Goal: Task Accomplishment & Management: Manage account settings

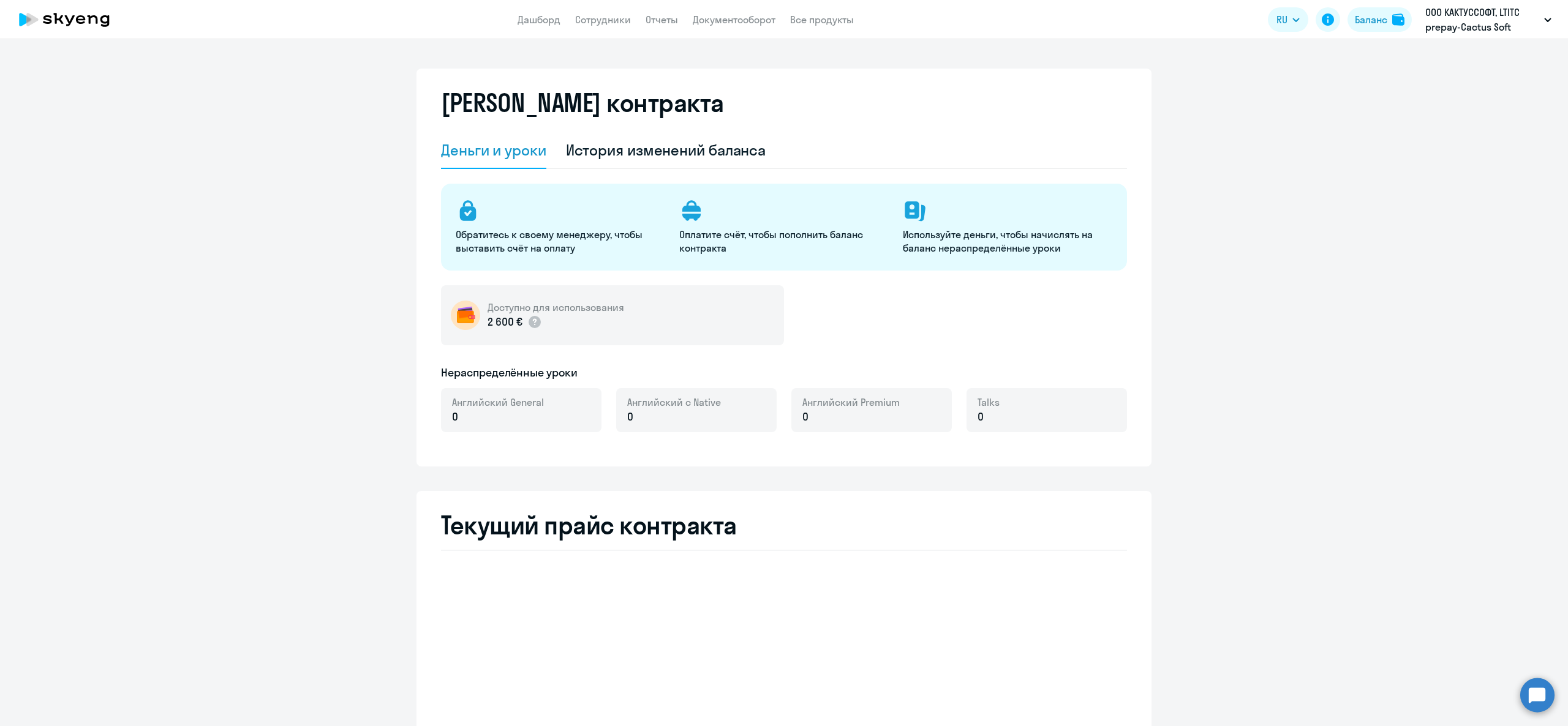
select select "english_adult_not_native_speaker"
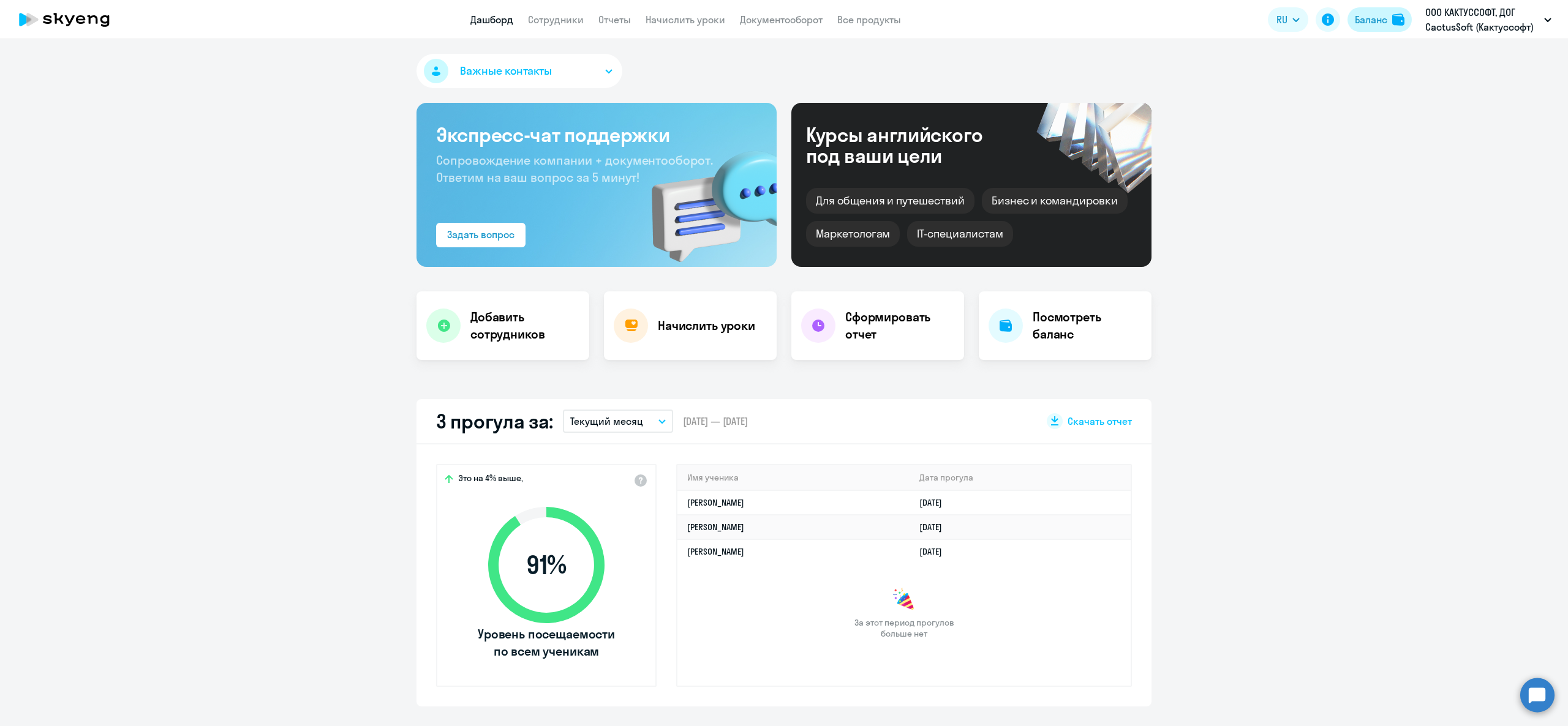
click at [1396, 16] on img at bounding box center [1398, 19] width 12 height 12
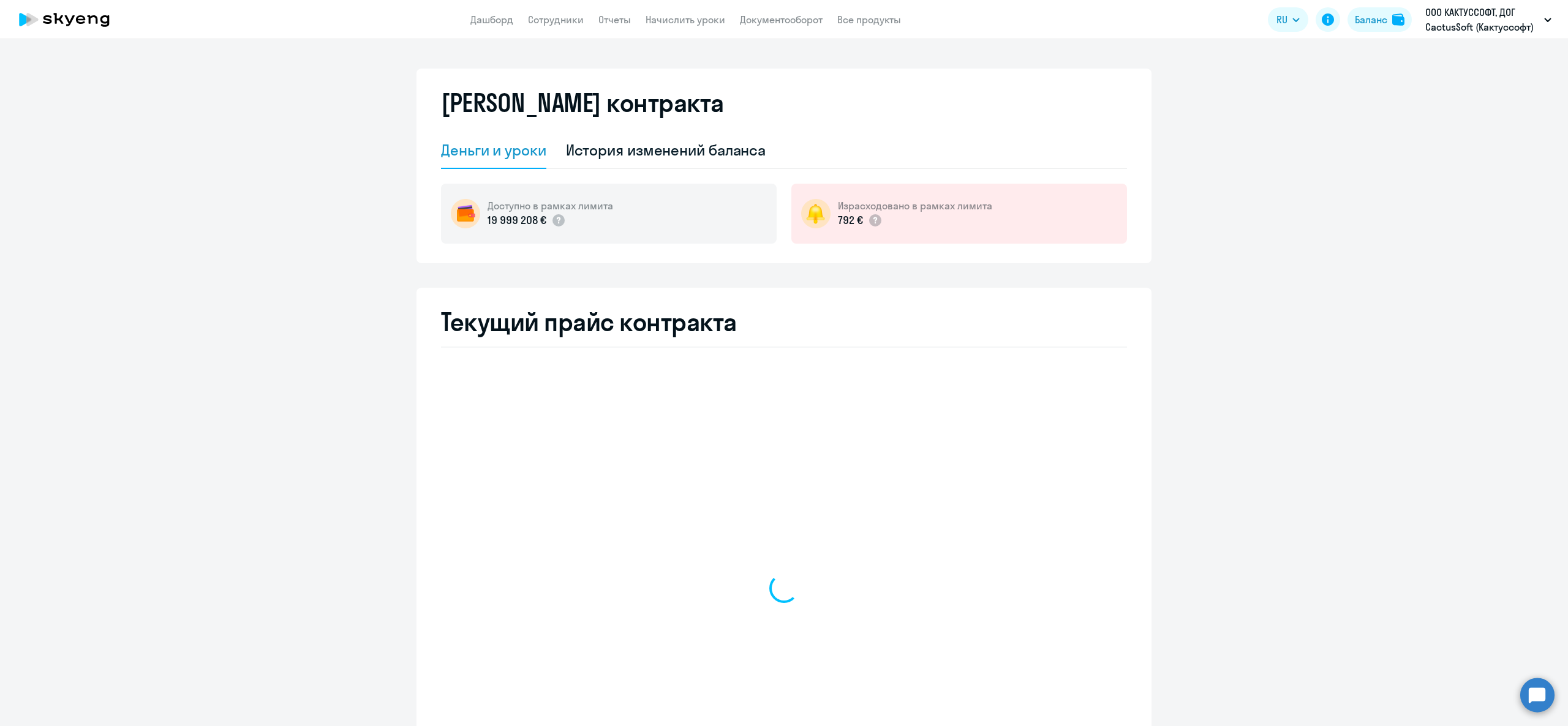
select select "english_adult_not_native_speaker"
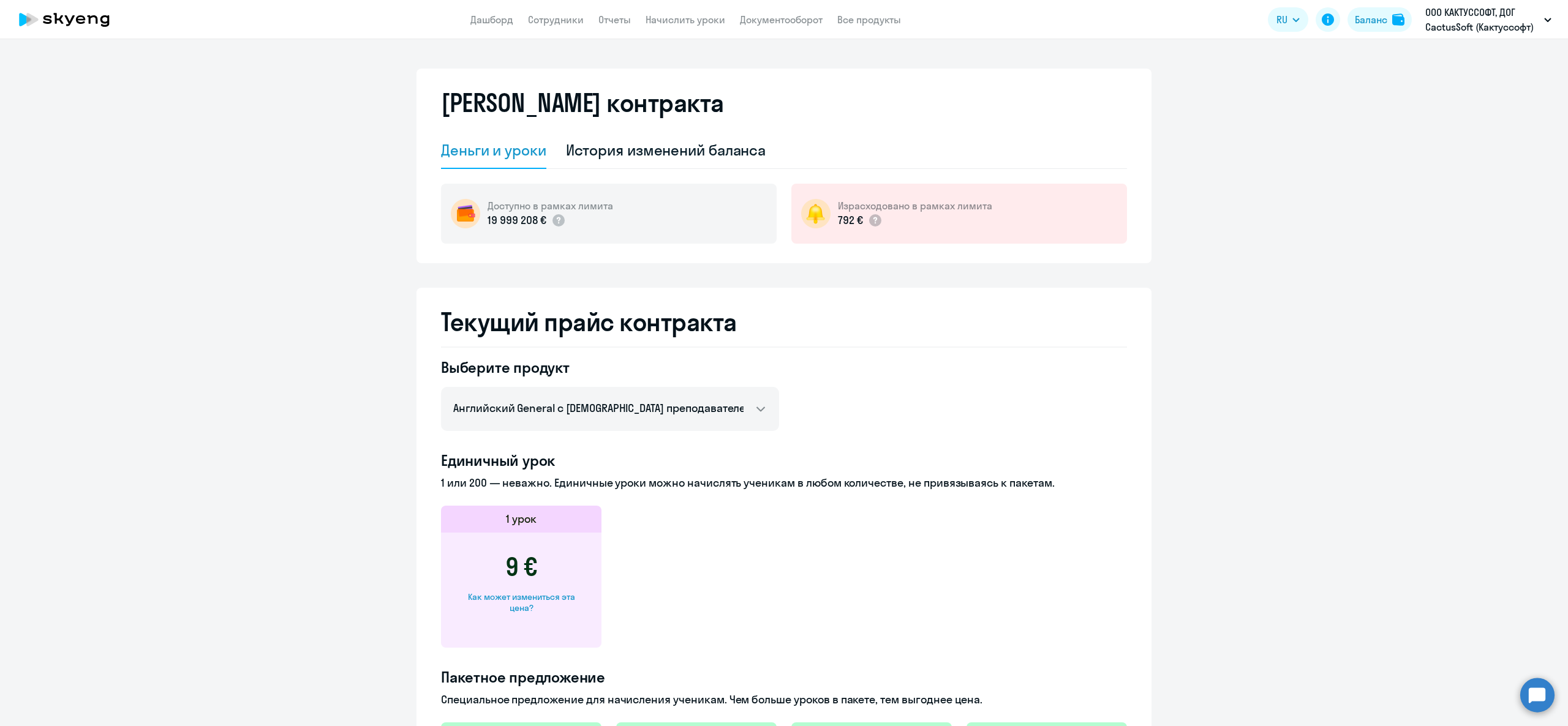
click at [693, 38] on app-header "Дашборд Сотрудники Отчеты Начислить уроки Документооборот Все продукты Дашборд …" at bounding box center [784, 19] width 1568 height 39
click at [691, 32] on app-header "Дашборд Сотрудники Отчеты Начислить уроки Документооборот Все продукты Дашборд …" at bounding box center [784, 19] width 1568 height 39
click at [681, 24] on link "Начислить уроки" at bounding box center [685, 19] width 79 height 12
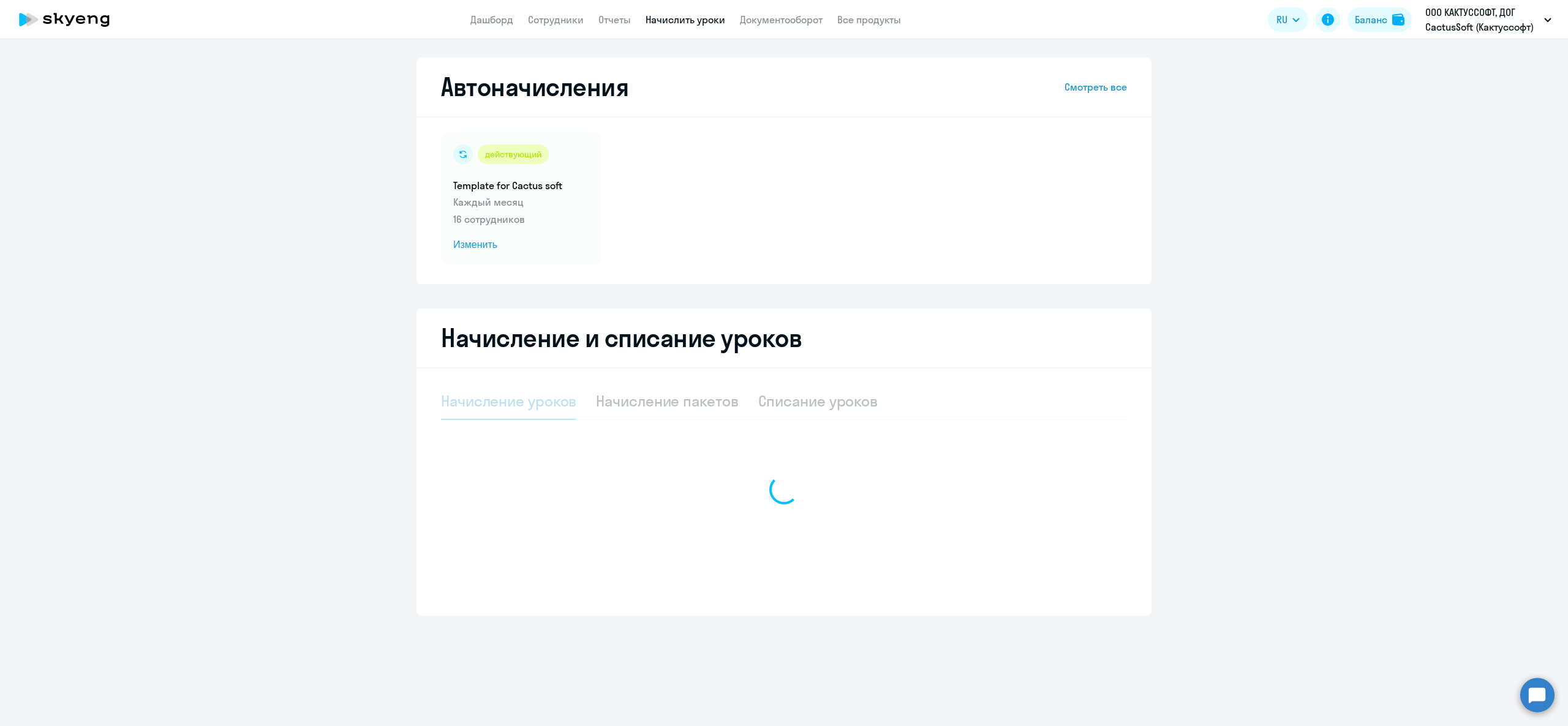
select select "10"
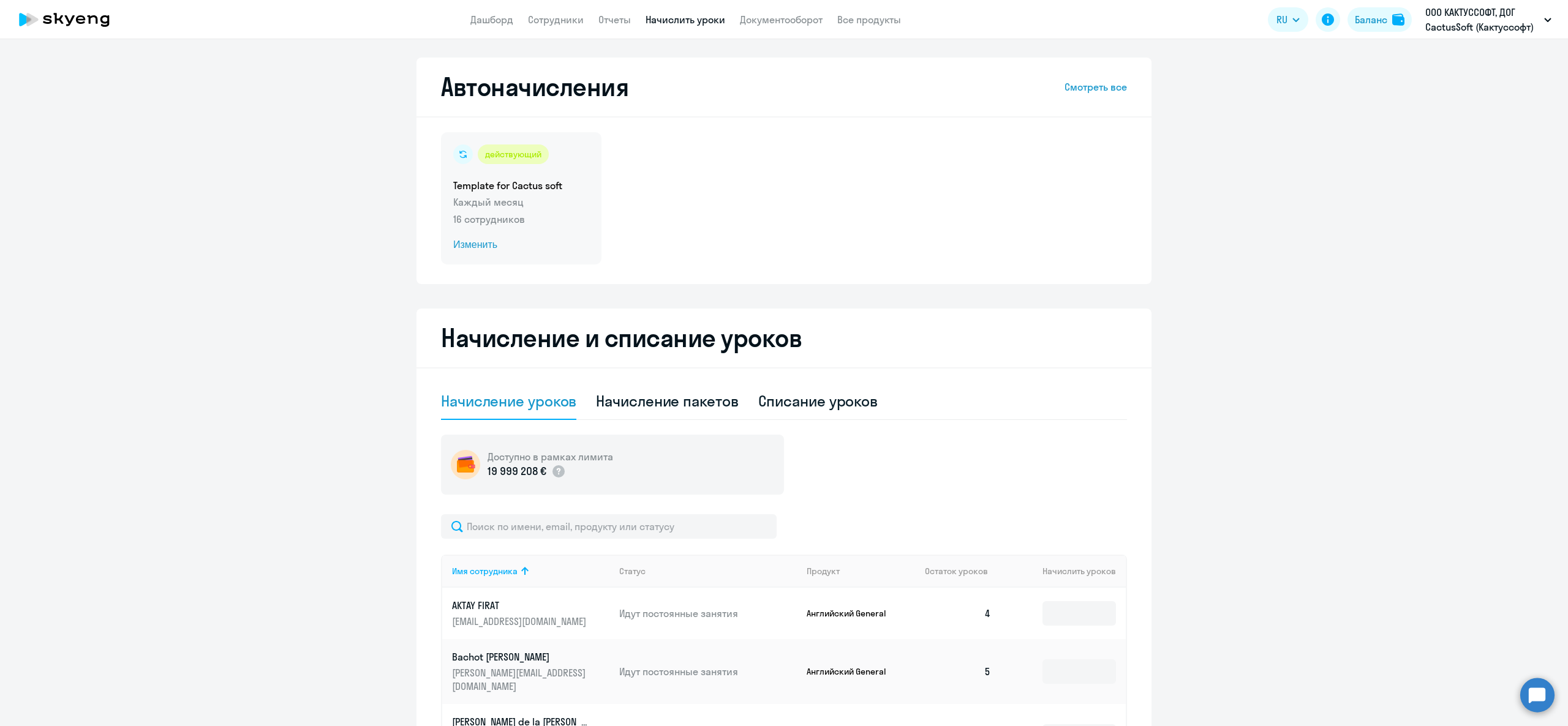
click at [509, 221] on p "16 сотрудников" at bounding box center [522, 219] width 136 height 15
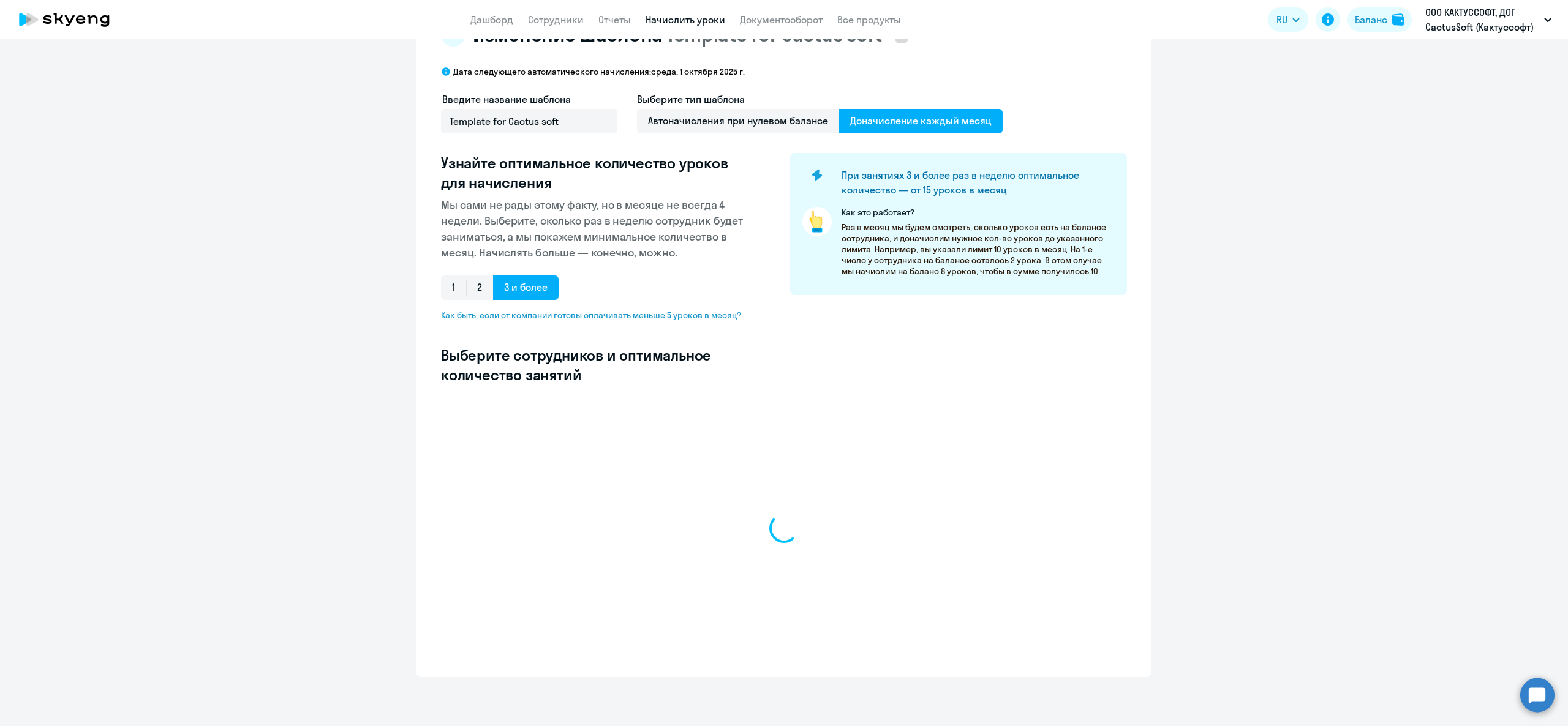
select select "10"
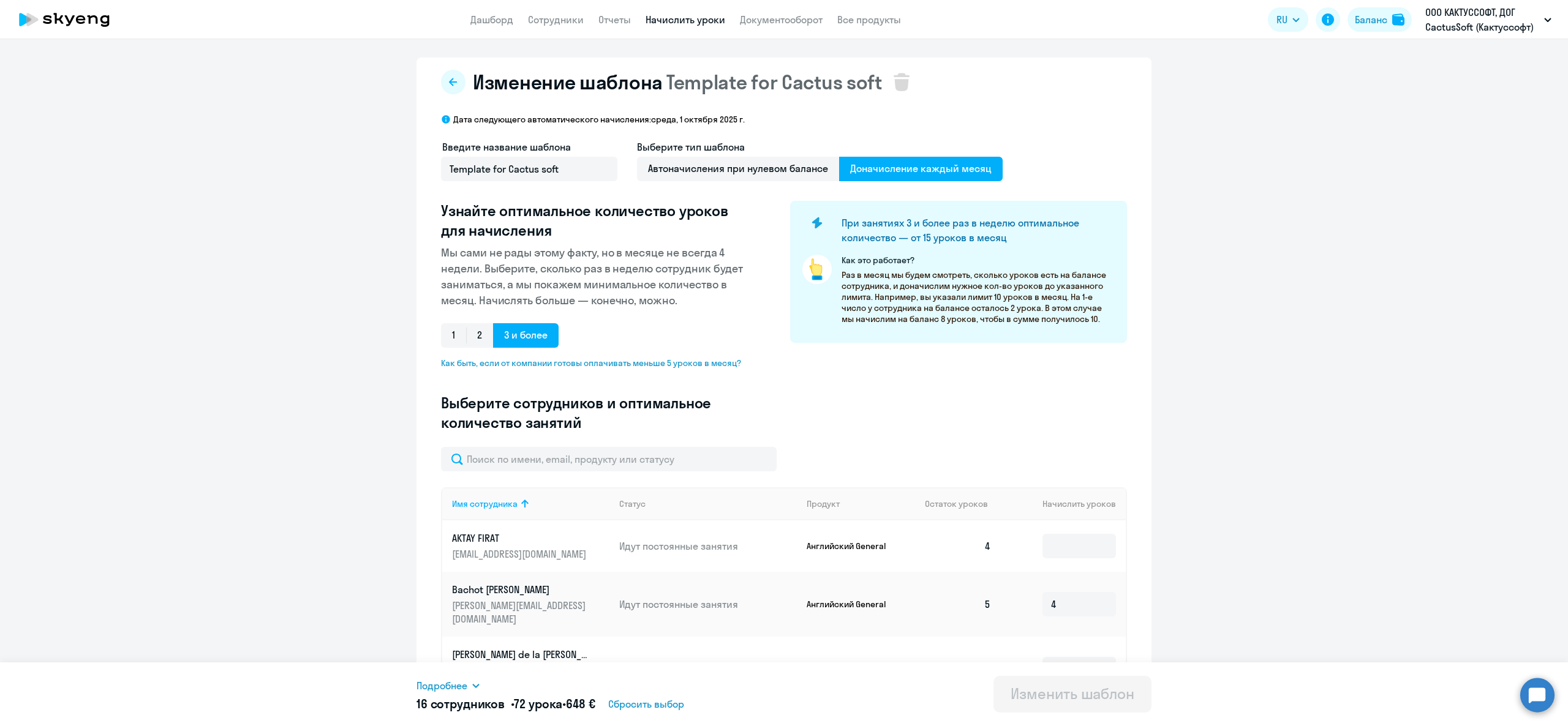
click at [664, 22] on link "Начислить уроки" at bounding box center [685, 19] width 79 height 12
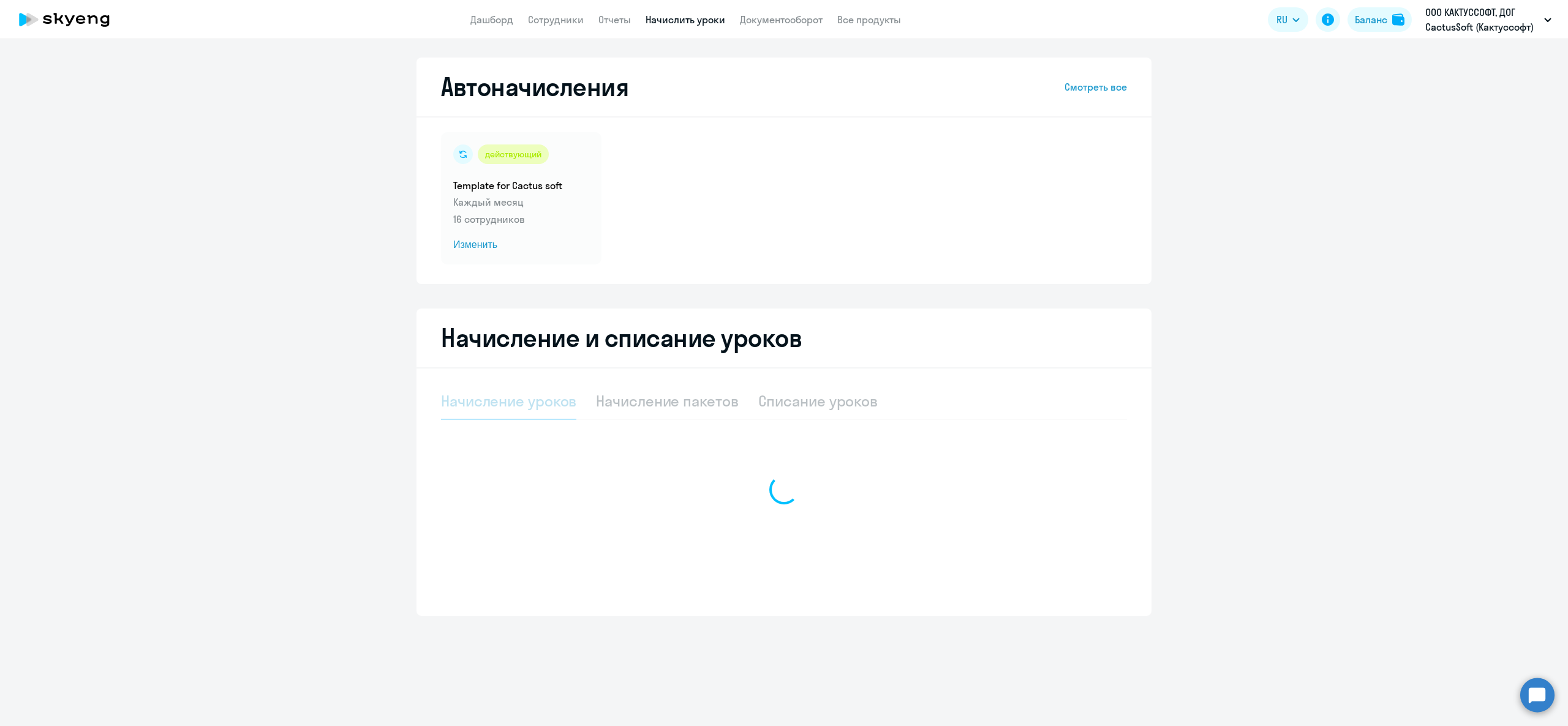
select select "10"
